Goal: Register for event/course

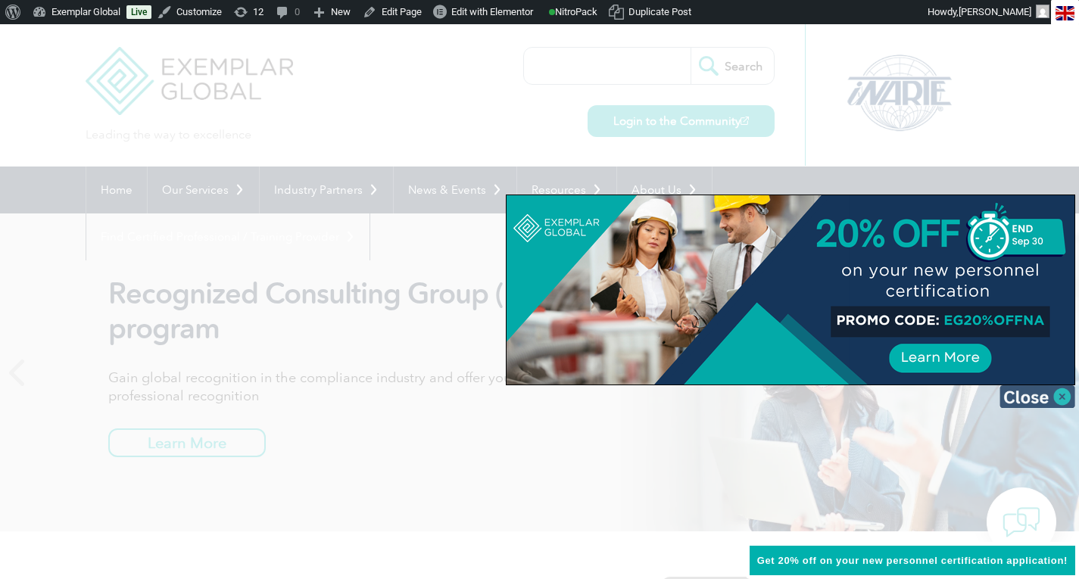
click at [1059, 395] on img at bounding box center [1037, 396] width 76 height 23
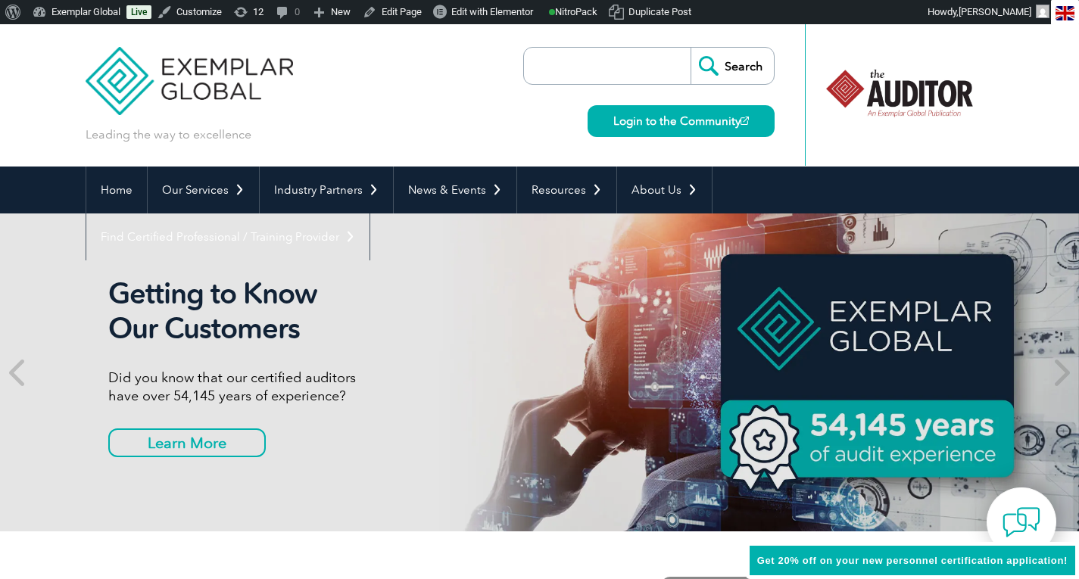
click at [565, 77] on input "search" at bounding box center [610, 66] width 159 height 36
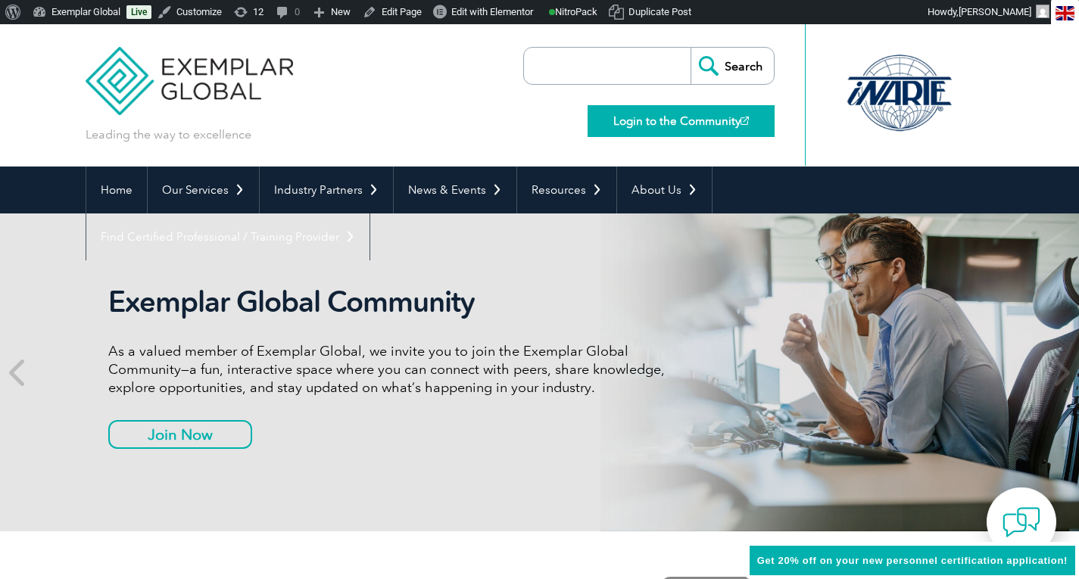
type input "2025 expo"
click at [733, 65] on input "Search" at bounding box center [731, 66] width 83 height 36
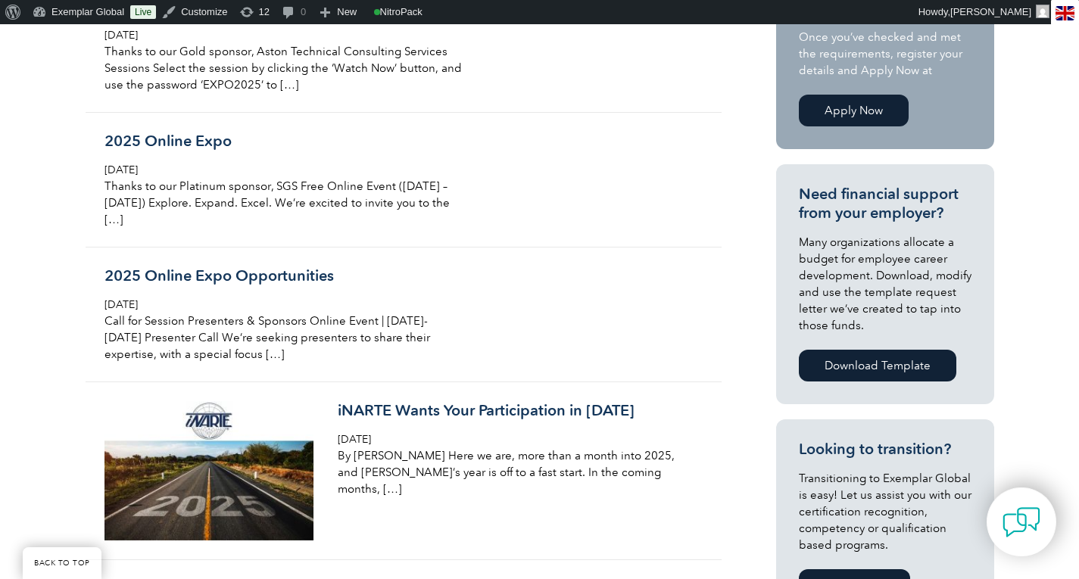
scroll to position [518, 0]
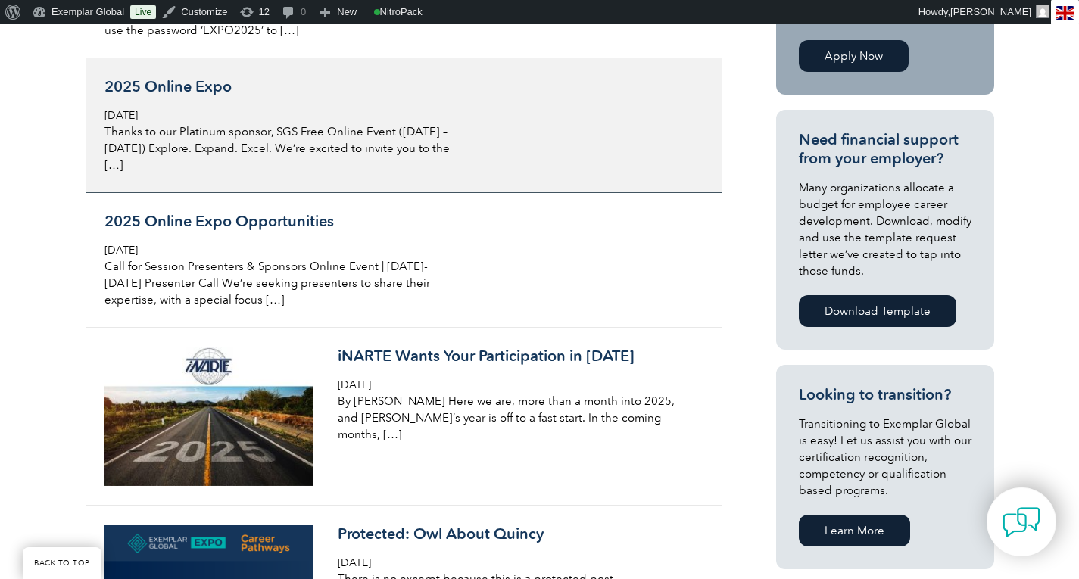
click at [164, 90] on h3 "2025 Online Expo" at bounding box center [283, 86] width 359 height 19
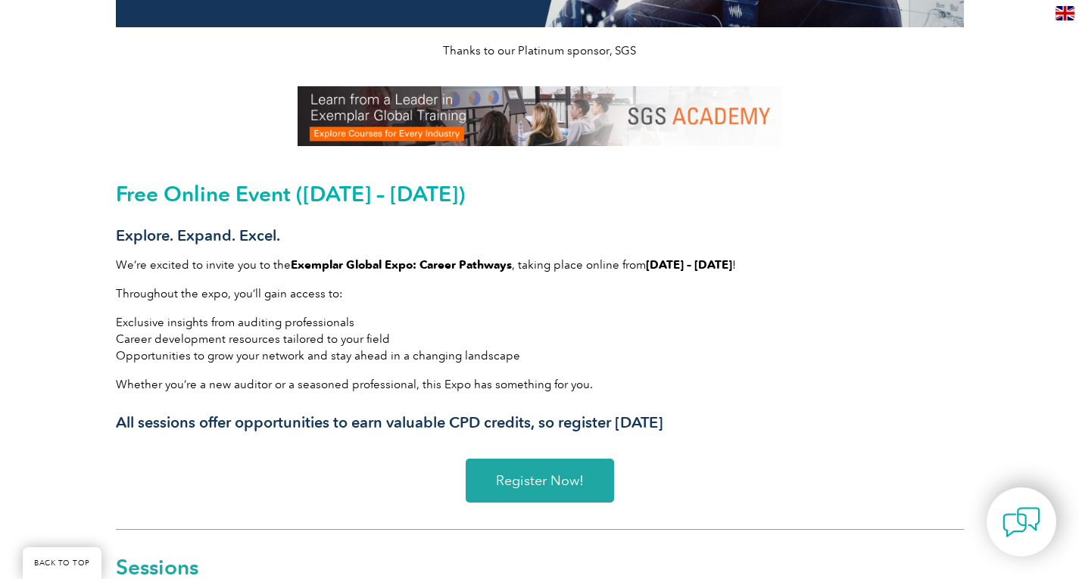
scroll to position [360, 0]
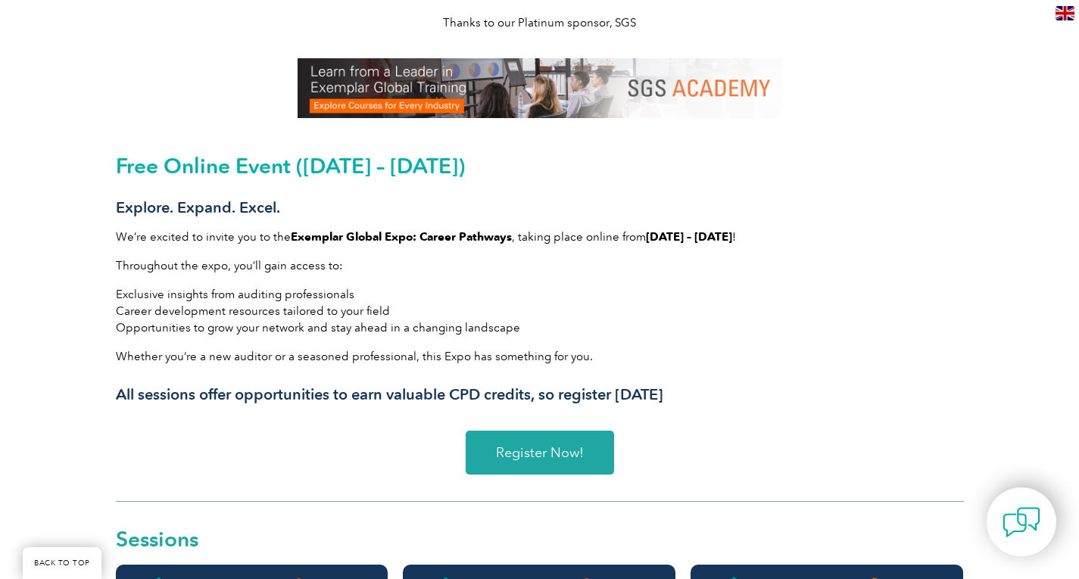
click at [531, 446] on span "Register Now!" at bounding box center [540, 453] width 88 height 14
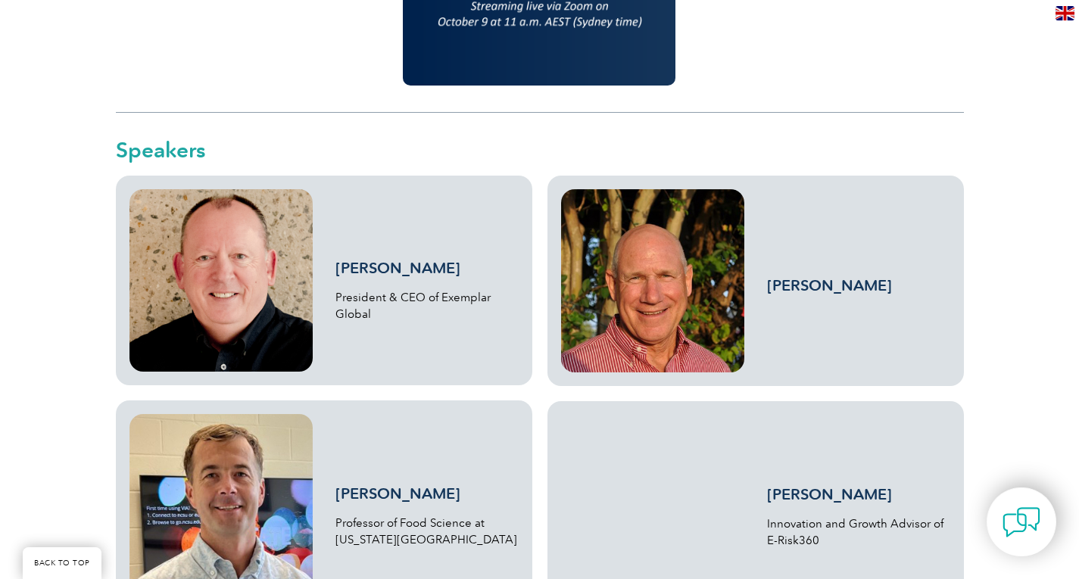
scroll to position [2090, 0]
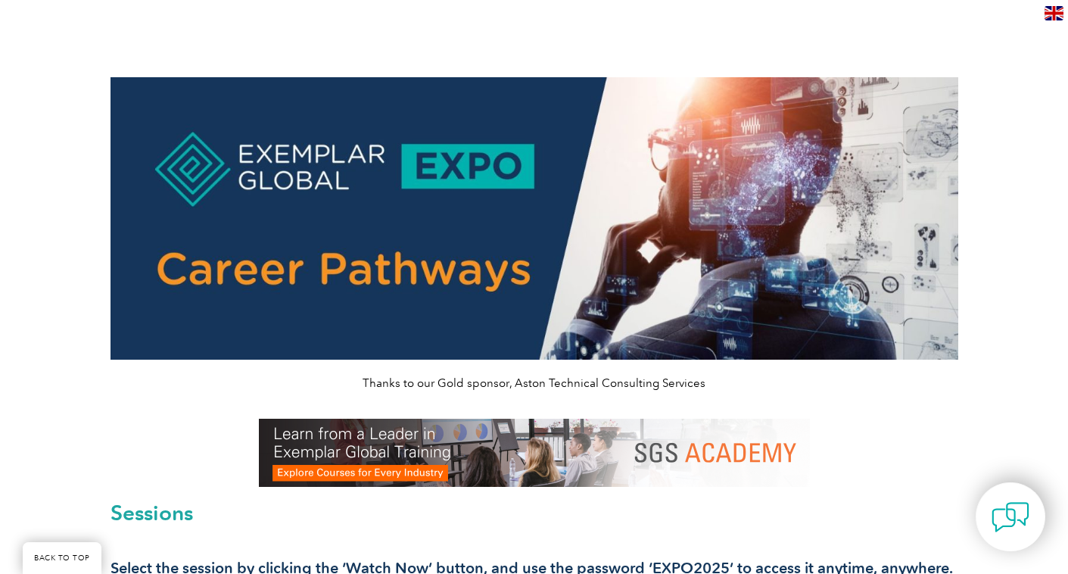
scroll to position [1819, 0]
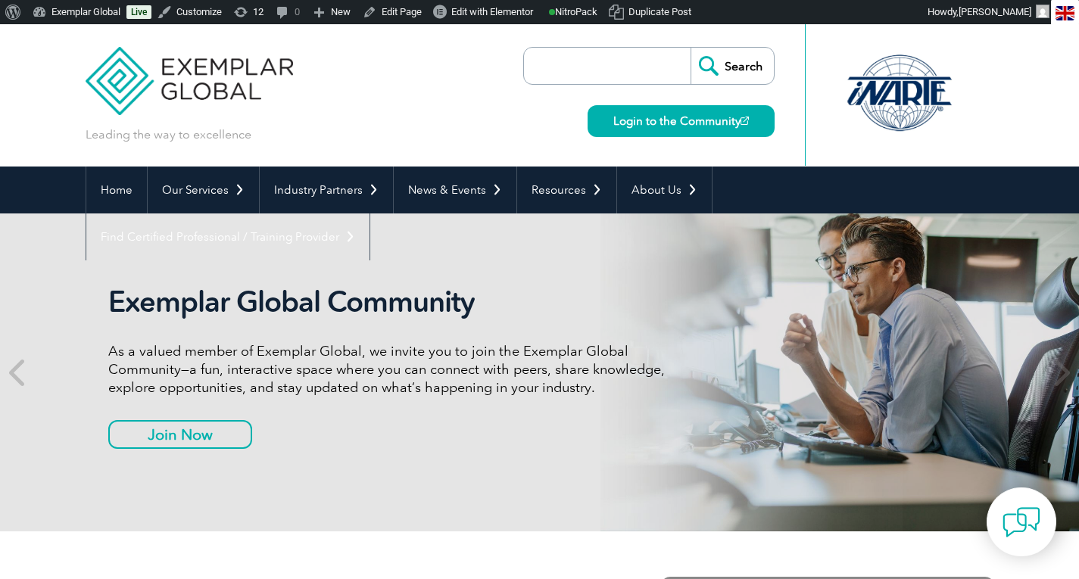
click at [583, 65] on input "search" at bounding box center [610, 66] width 159 height 36
type input "2025 expo"
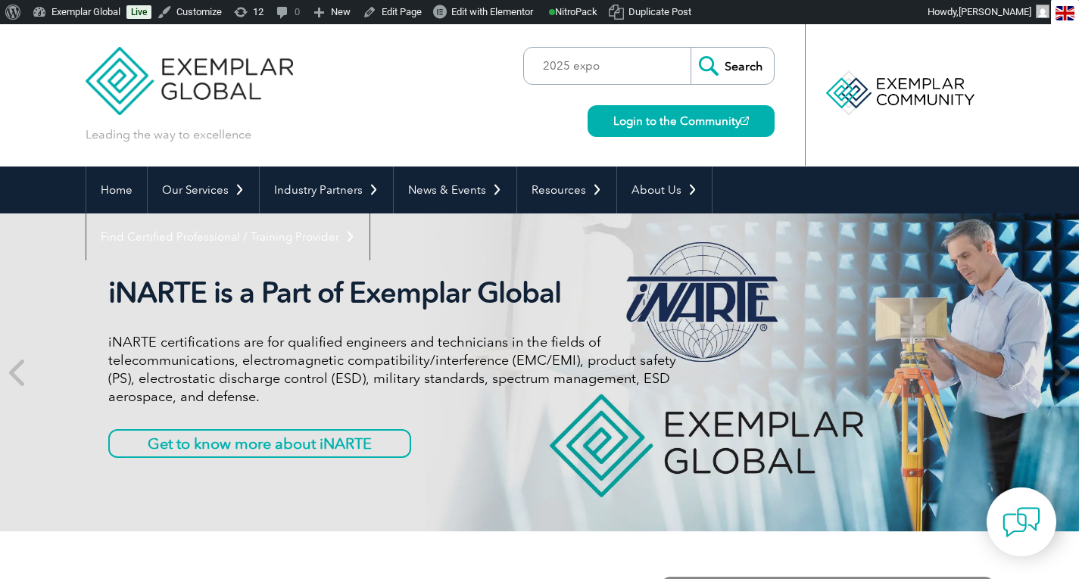
click at [749, 67] on input "Search" at bounding box center [731, 66] width 83 height 36
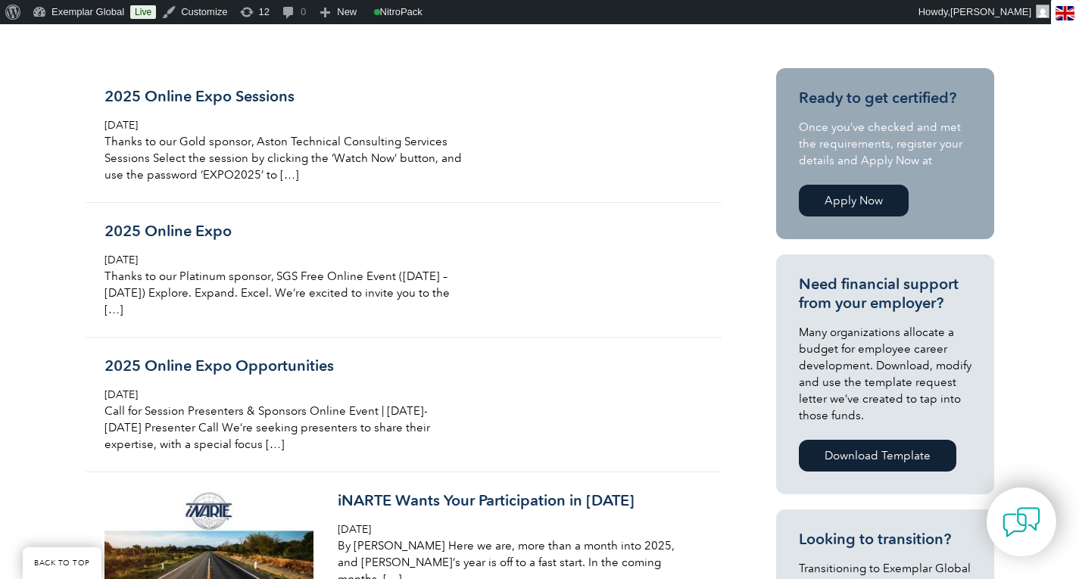
scroll to position [379, 0]
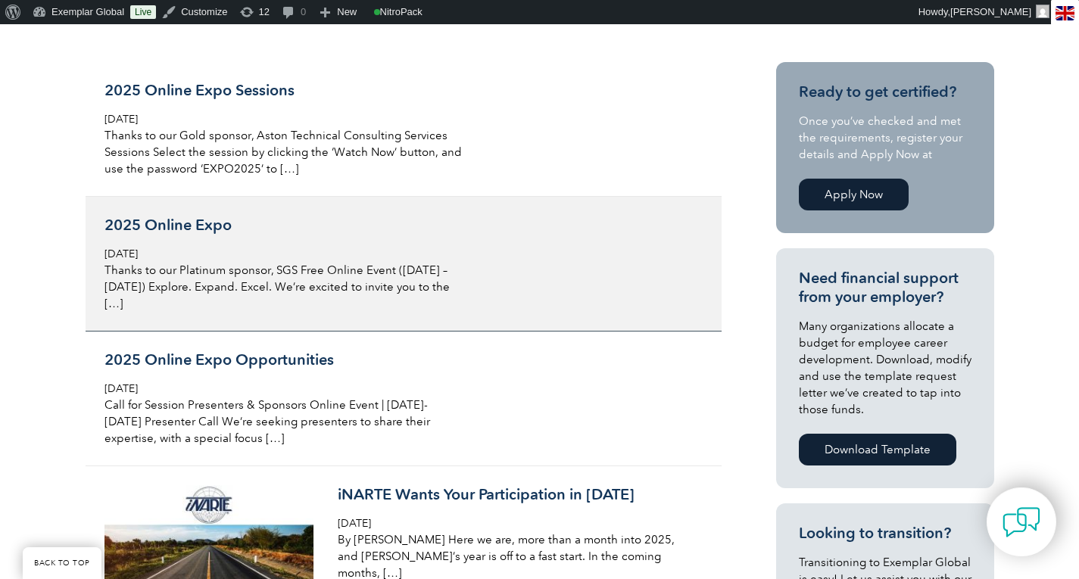
click at [201, 223] on h3 "2025 Online Expo" at bounding box center [283, 225] width 359 height 19
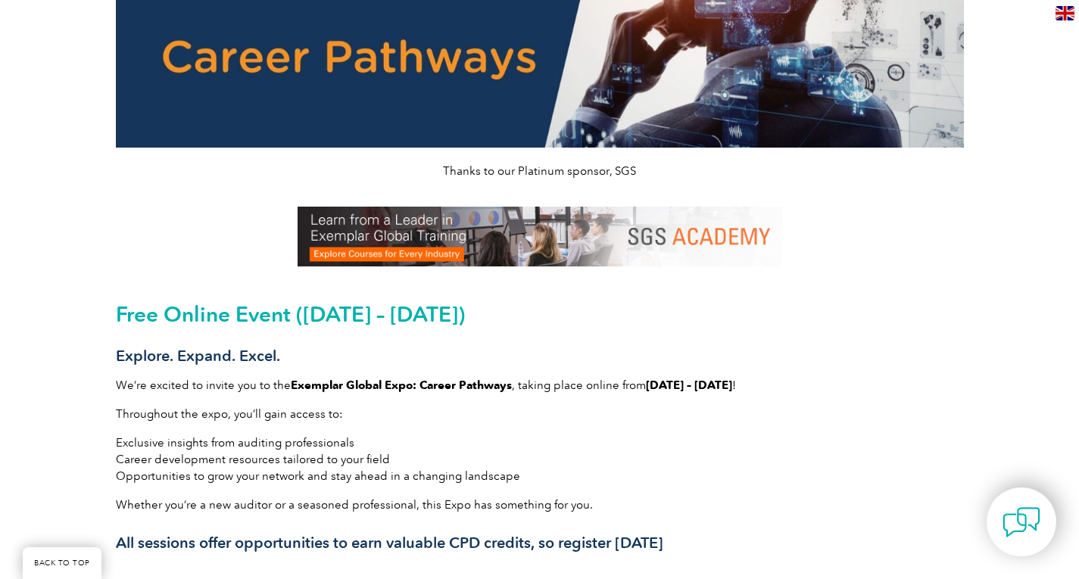
scroll to position [127, 0]
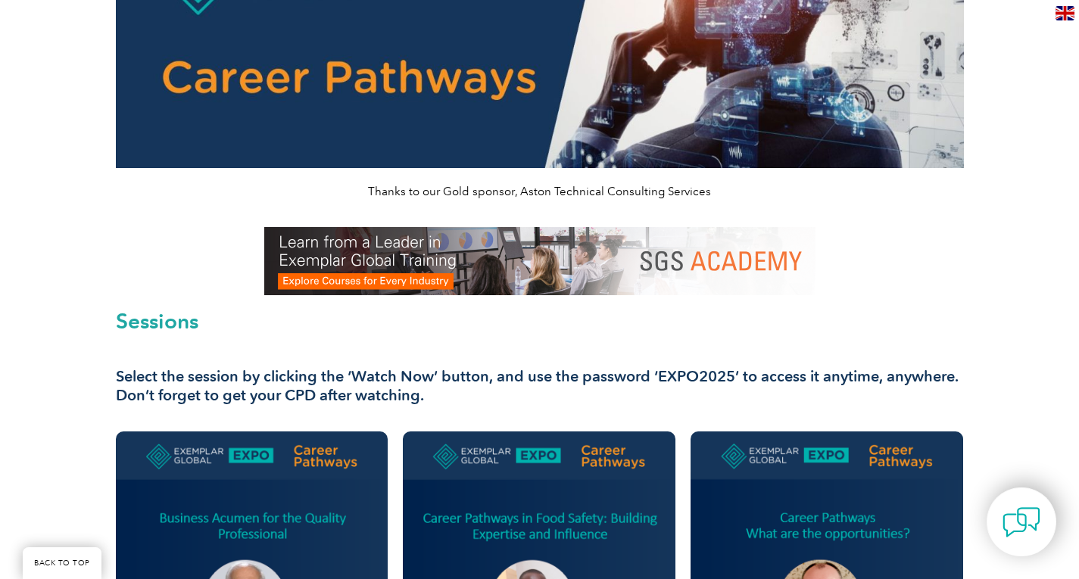
scroll to position [206, 0]
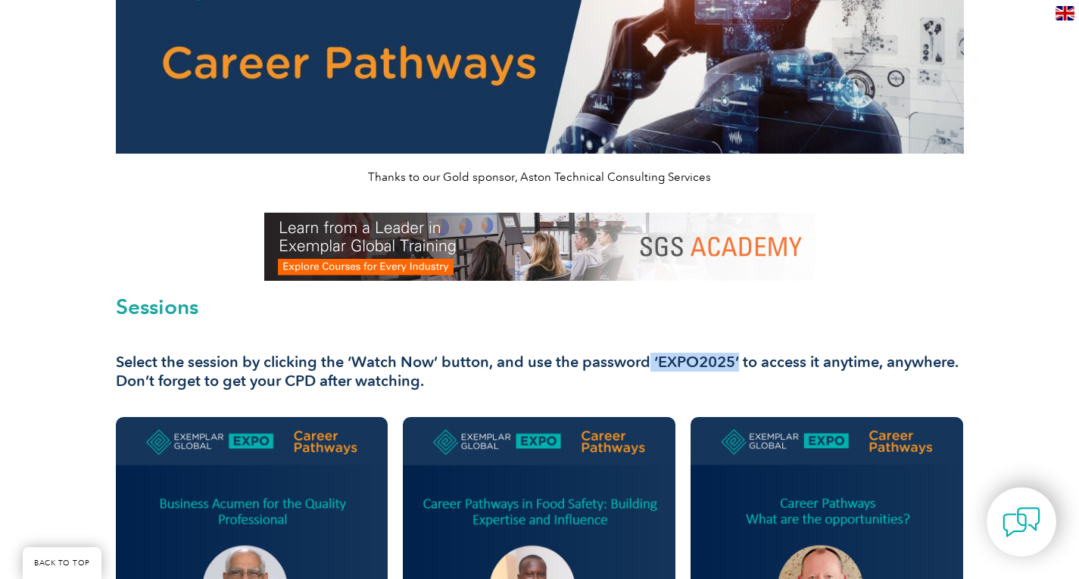
drag, startPoint x: 649, startPoint y: 363, endPoint x: 738, endPoint y: 363, distance: 89.3
click at [738, 363] on h3 "Select the session by clicking the ‘Watch Now’ button, and use the password ‘EX…" at bounding box center [540, 372] width 848 height 38
copy h3 "‘EXPO2025’"
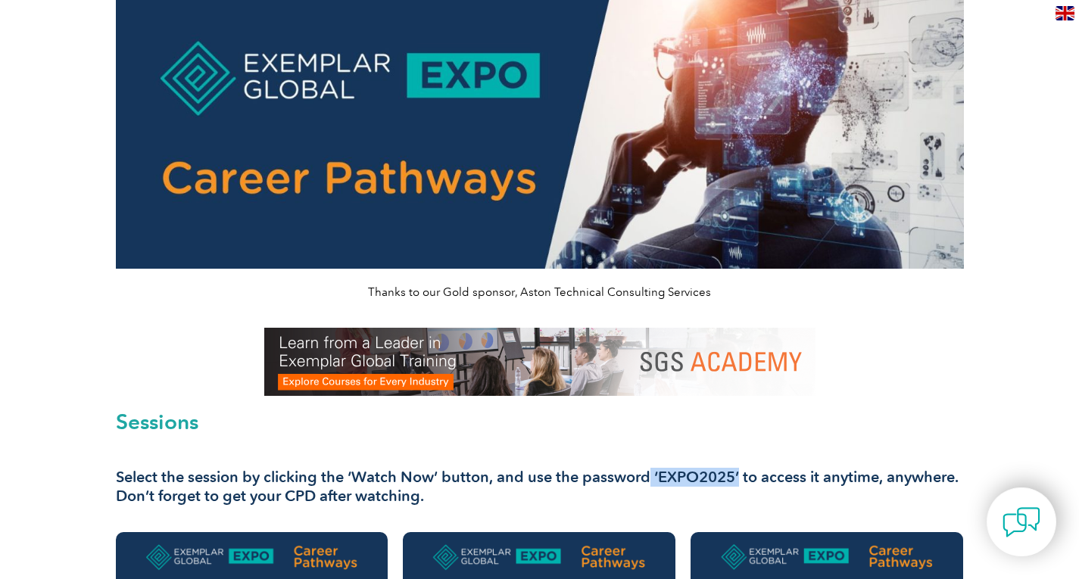
scroll to position [0, 0]
